Goal: Task Accomplishment & Management: Use online tool/utility

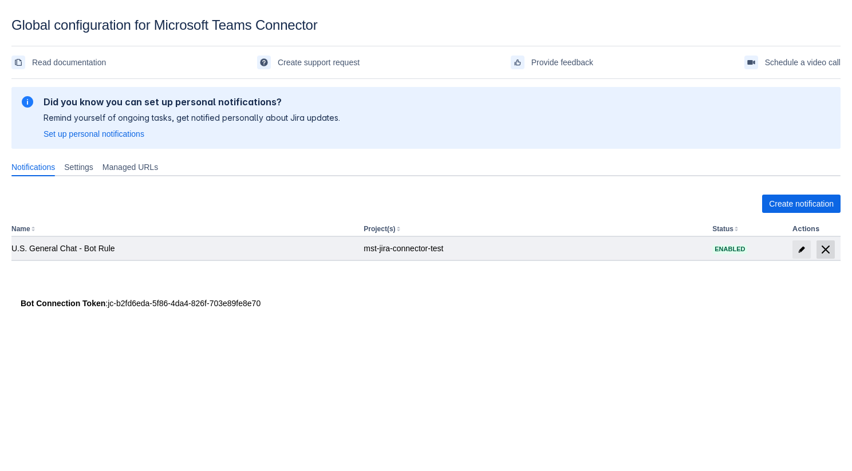
click at [826, 248] on span "delete" at bounding box center [826, 250] width 14 height 14
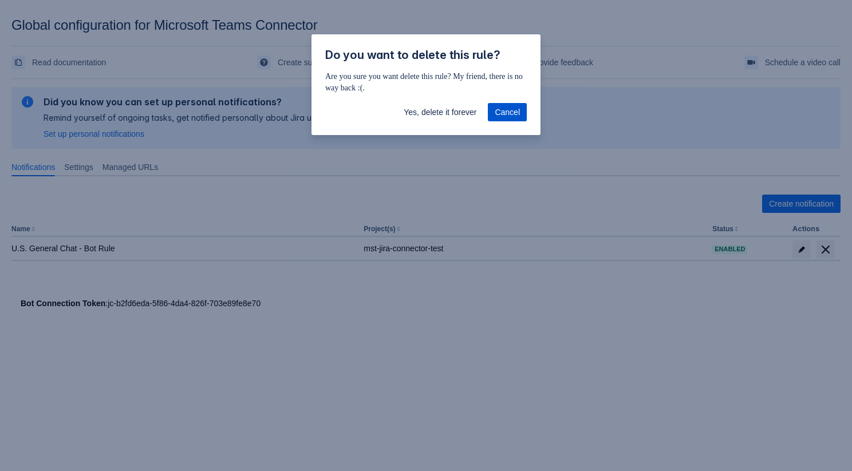
click at [513, 112] on span "Cancel" at bounding box center [507, 112] width 25 height 18
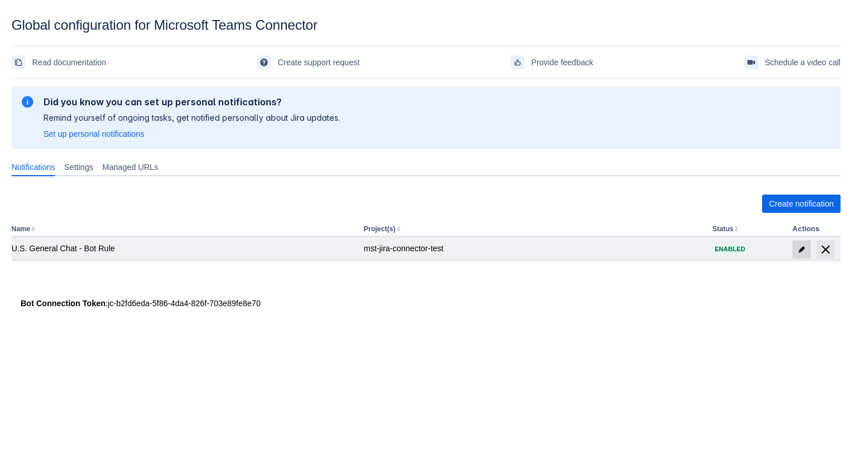
click at [800, 254] on span at bounding box center [801, 249] width 18 height 18
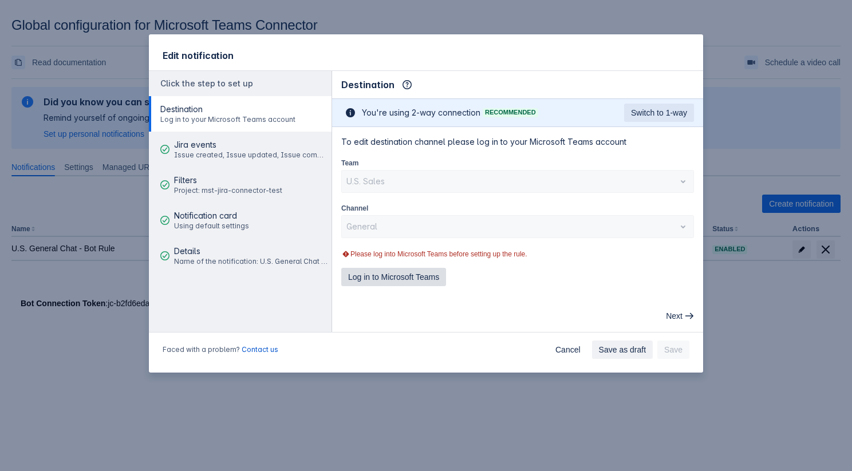
click at [414, 276] on span "Log in to Microsoft Teams" at bounding box center [393, 277] width 91 height 18
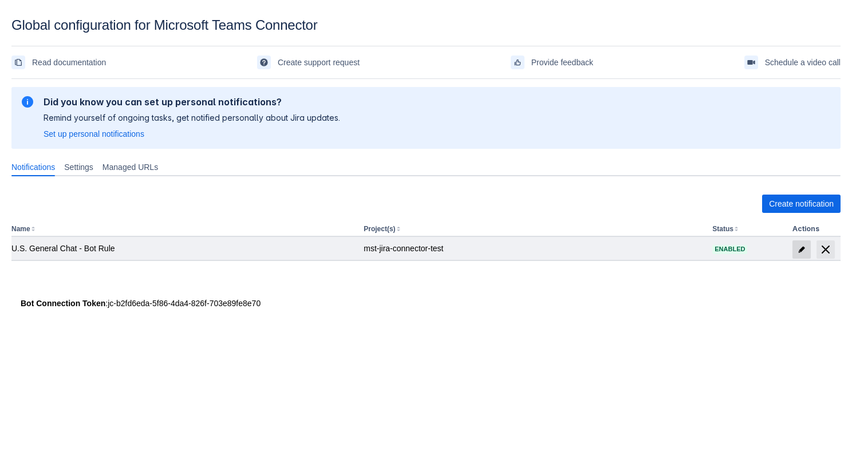
click at [795, 248] on span at bounding box center [801, 249] width 18 height 18
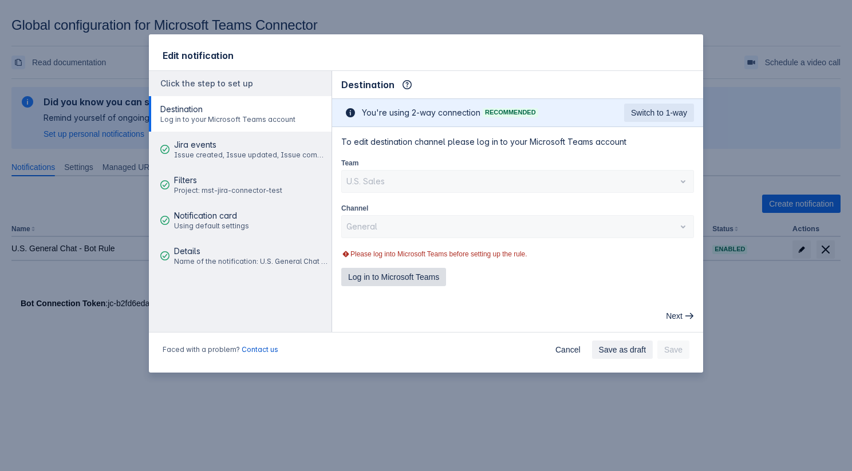
click at [402, 272] on span "Log in to Microsoft Teams" at bounding box center [393, 277] width 91 height 18
